Goal: Check status: Check status

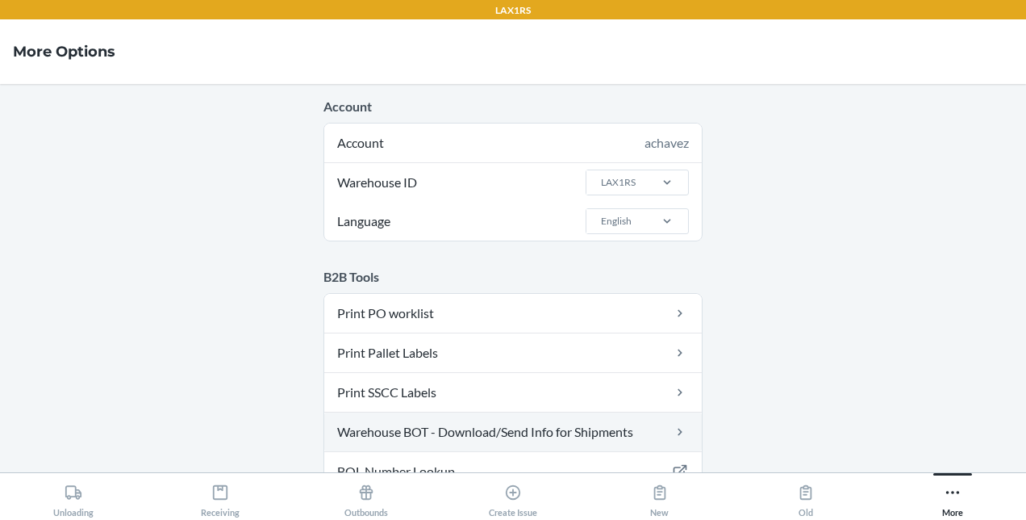
click at [581, 428] on link "Warehouse BOT - Download/Send Info for Shipments" at bounding box center [513, 431] width 378 height 39
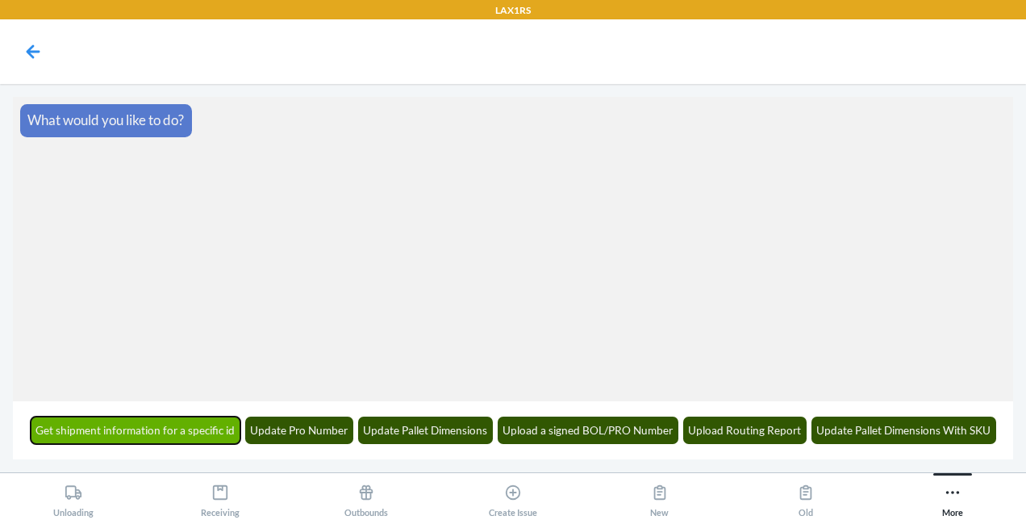
click at [124, 424] on button "Get shipment information for a specific id" at bounding box center [136, 429] width 211 height 27
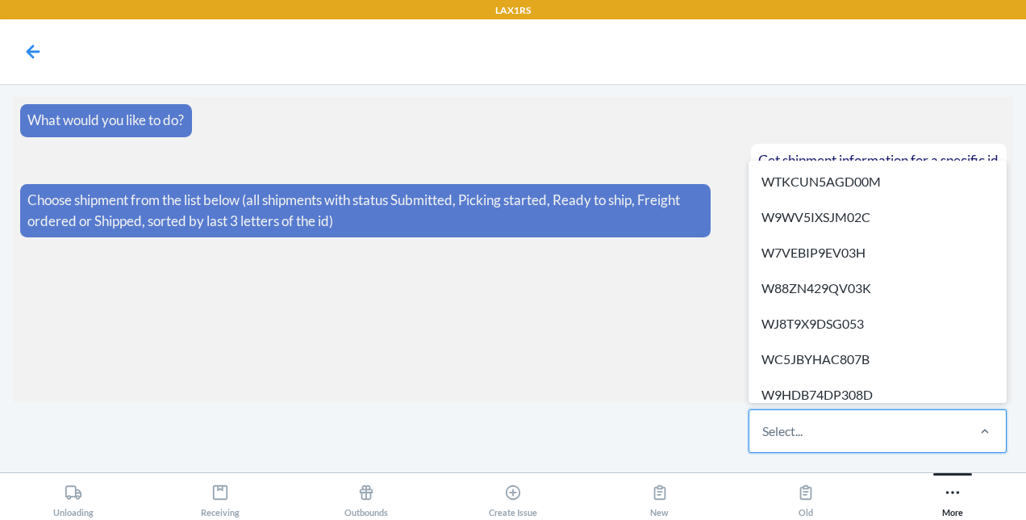
click at [825, 426] on div "Select..." at bounding box center [857, 431] width 215 height 42
click at [764, 426] on input "option WTKCUN5AGD00M focused, 1 of 643. 643 results available. Use Up and Down …" at bounding box center [763, 430] width 2 height 19
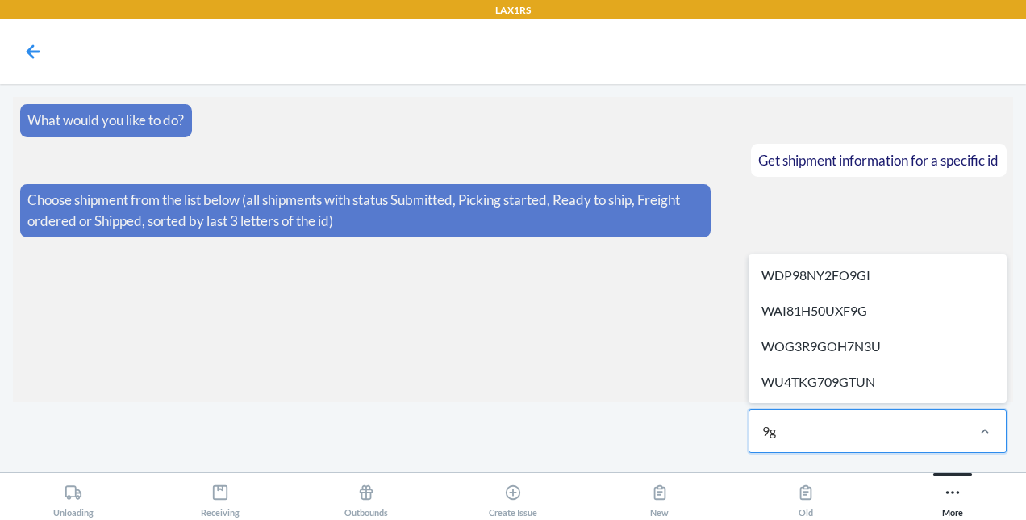
type input "9"
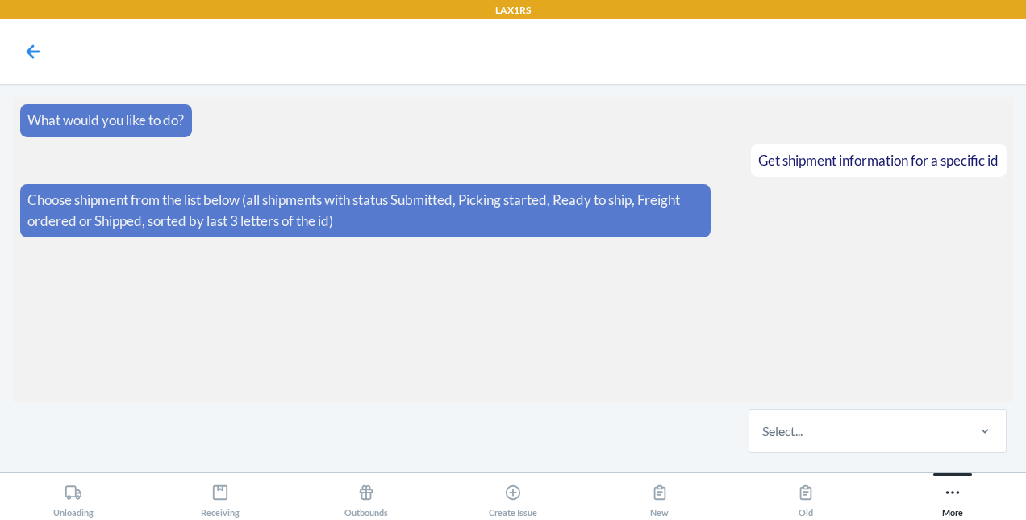
click at [583, 384] on section "What would you like to do? Get shipment information for a specific id Choose sh…" at bounding box center [513, 249] width 1000 height 305
click at [965, 502] on button "More" at bounding box center [952, 495] width 147 height 44
